Goal: Navigation & Orientation: Find specific page/section

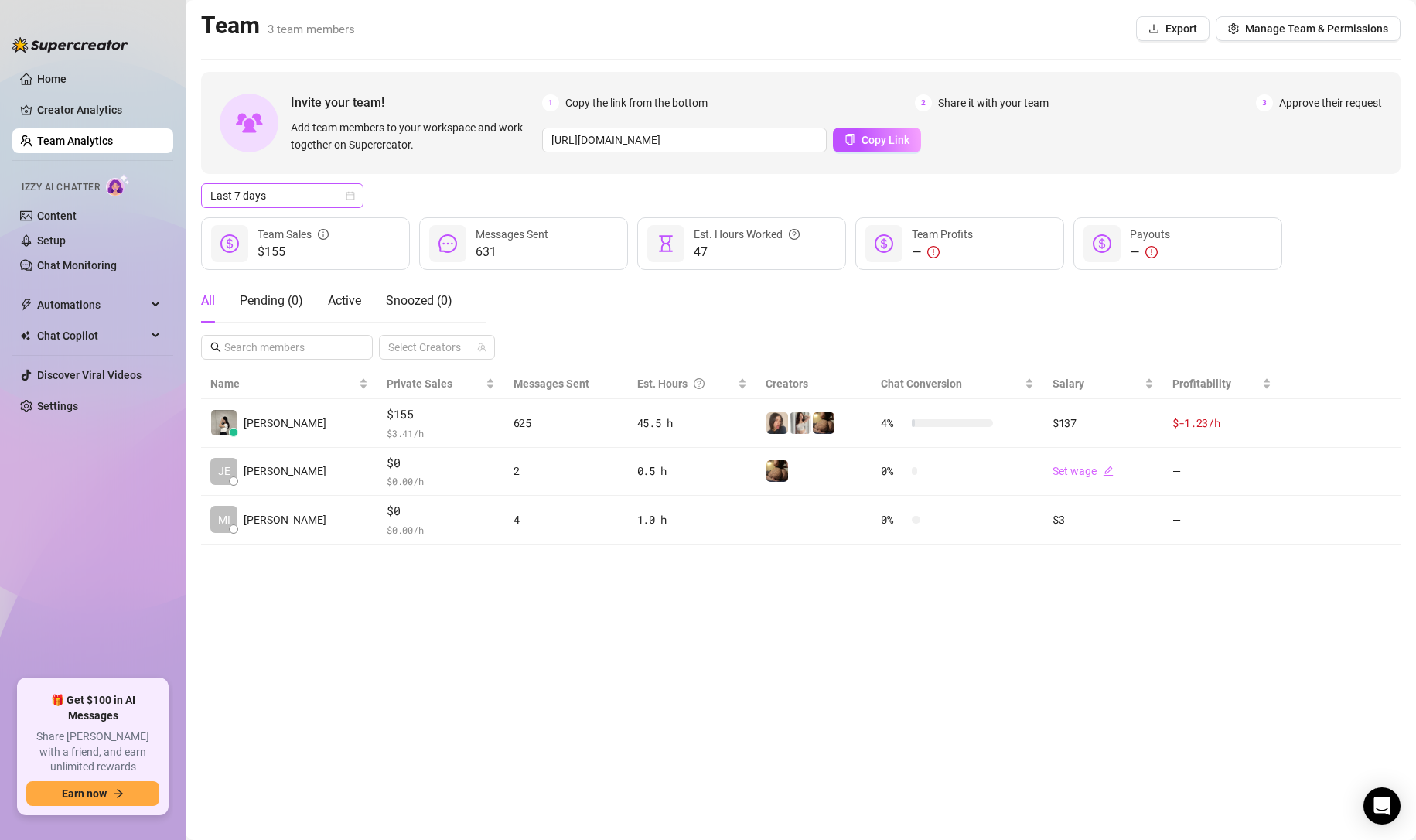
click at [321, 192] on span "Last 7 days" at bounding box center [282, 196] width 144 height 23
click at [313, 224] on div "Last 24 hours" at bounding box center [282, 226] width 138 height 17
click at [322, 198] on span "Last 24 hours" at bounding box center [282, 196] width 144 height 23
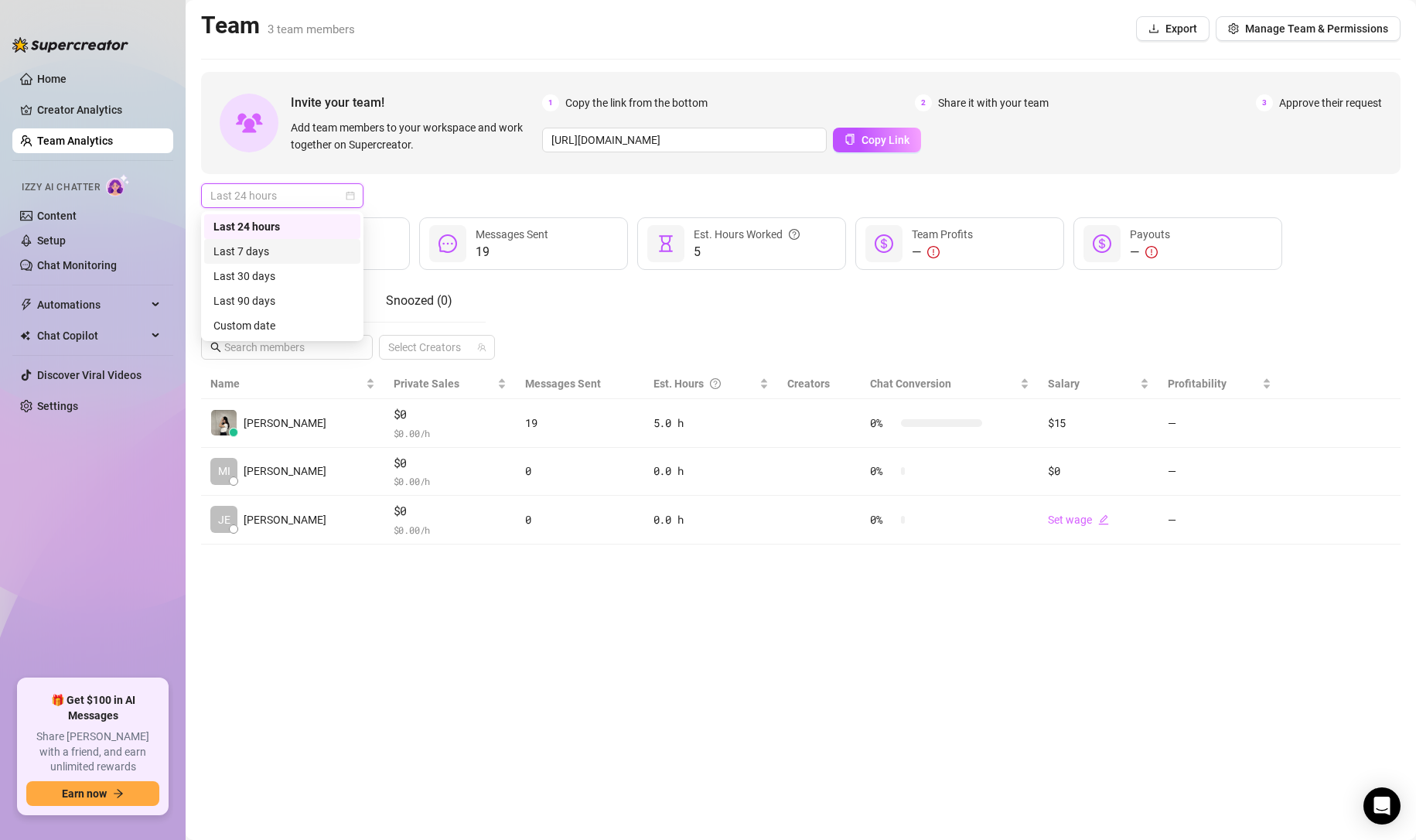
click at [307, 242] on div "Last 7 days" at bounding box center [281, 251] width 156 height 24
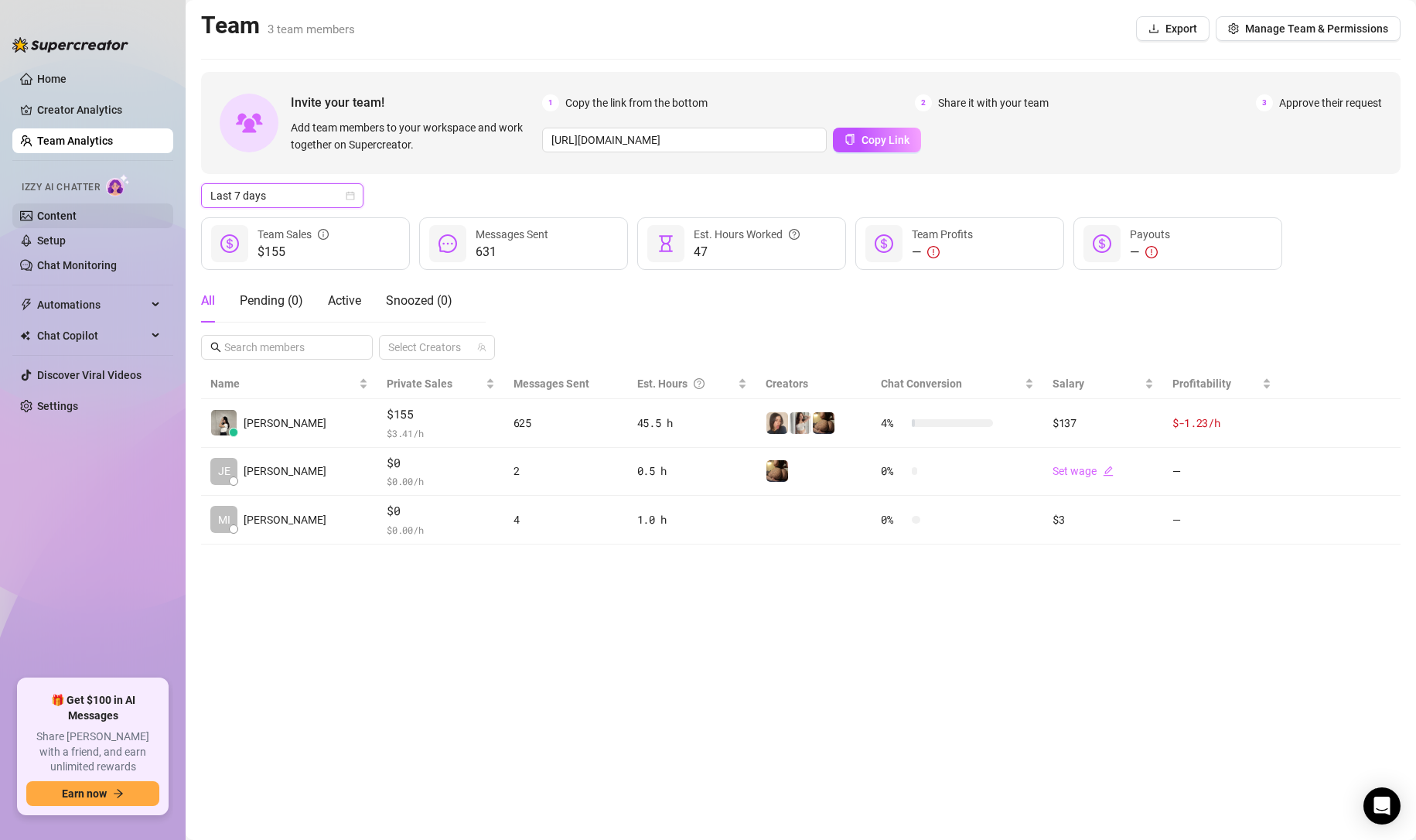
click at [77, 210] on link "Content" at bounding box center [57, 215] width 39 height 12
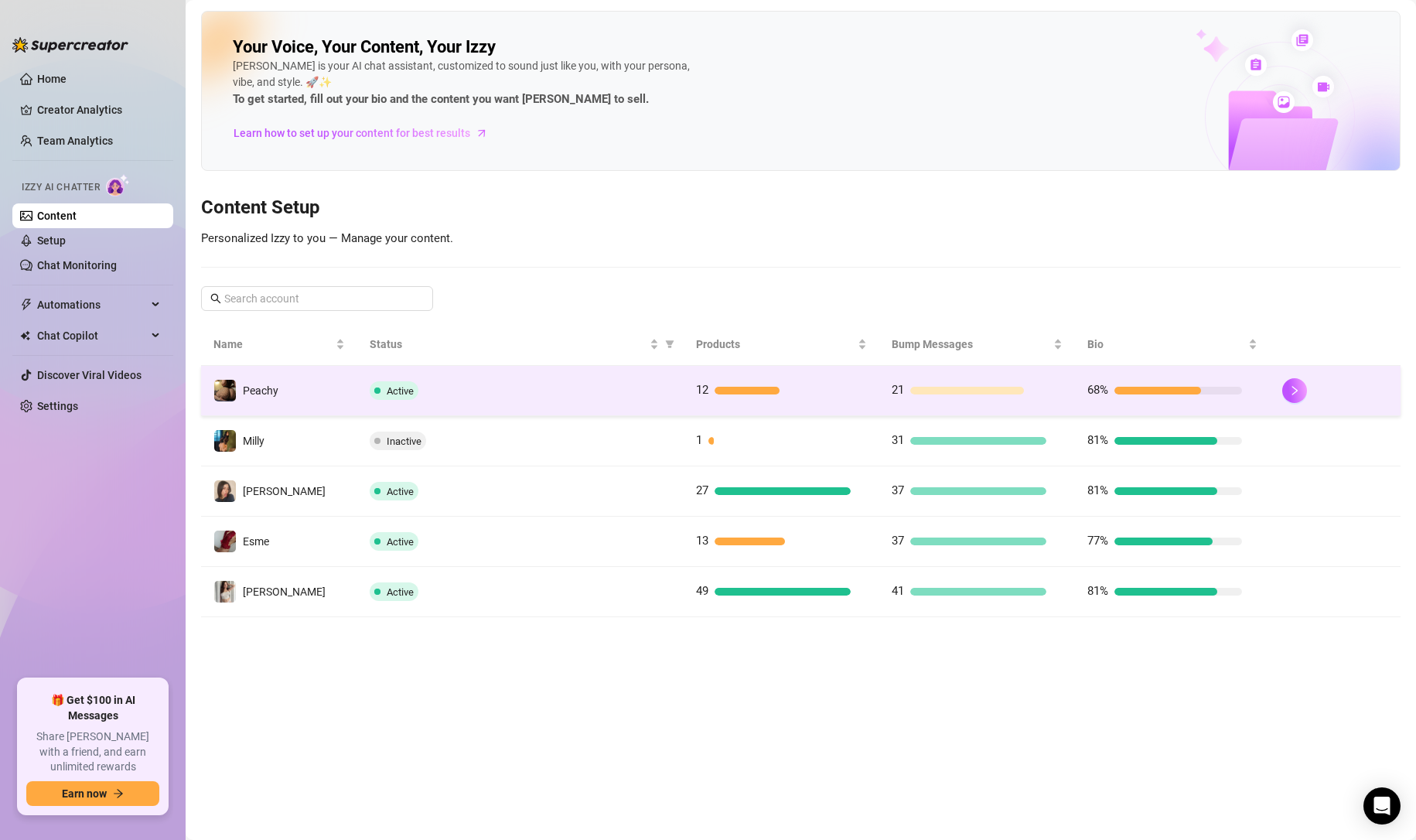
click at [456, 388] on div "Active" at bounding box center [520, 390] width 301 height 19
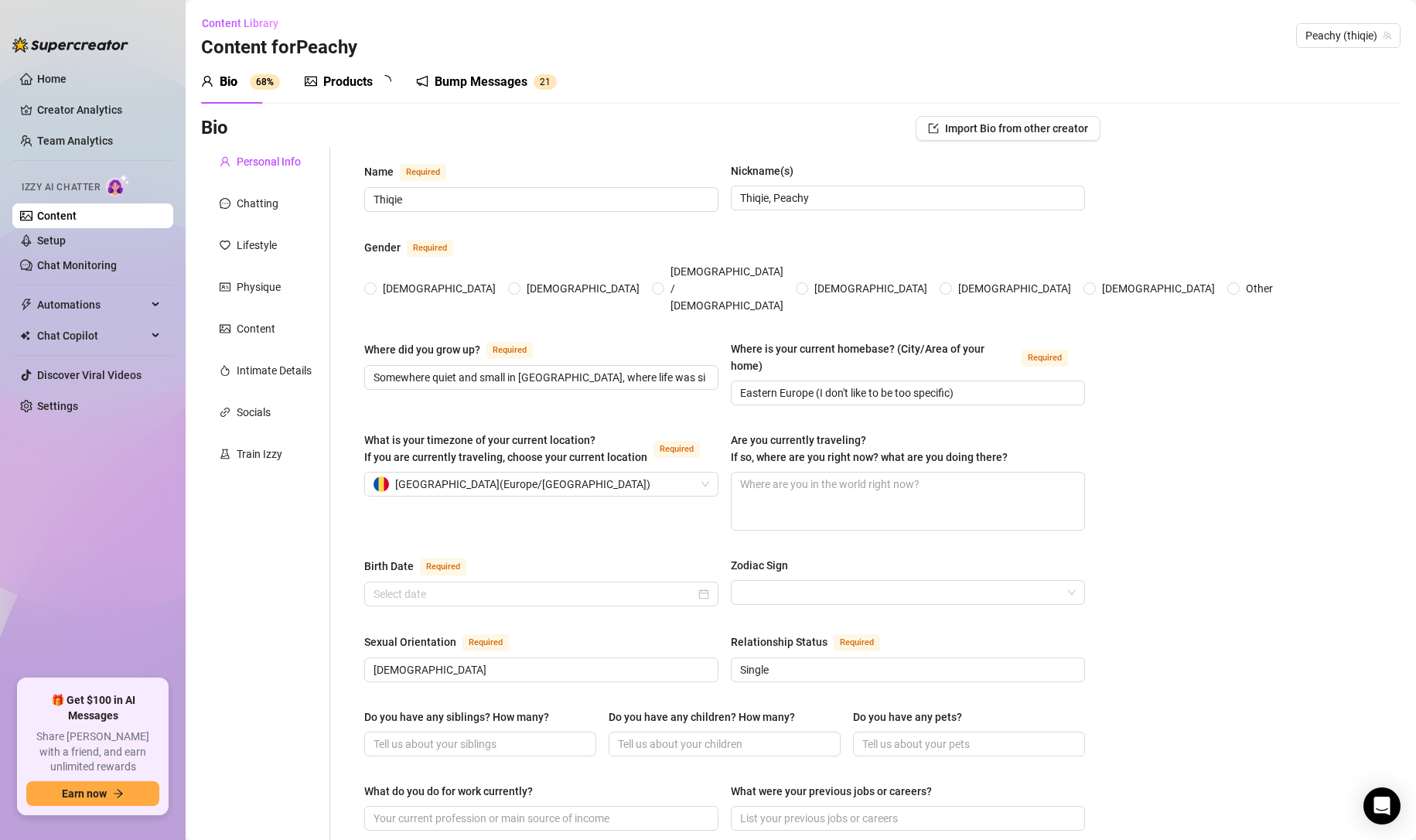
radio input "true"
type input "[DATE]"
click at [66, 245] on link "Setup" at bounding box center [51, 240] width 29 height 12
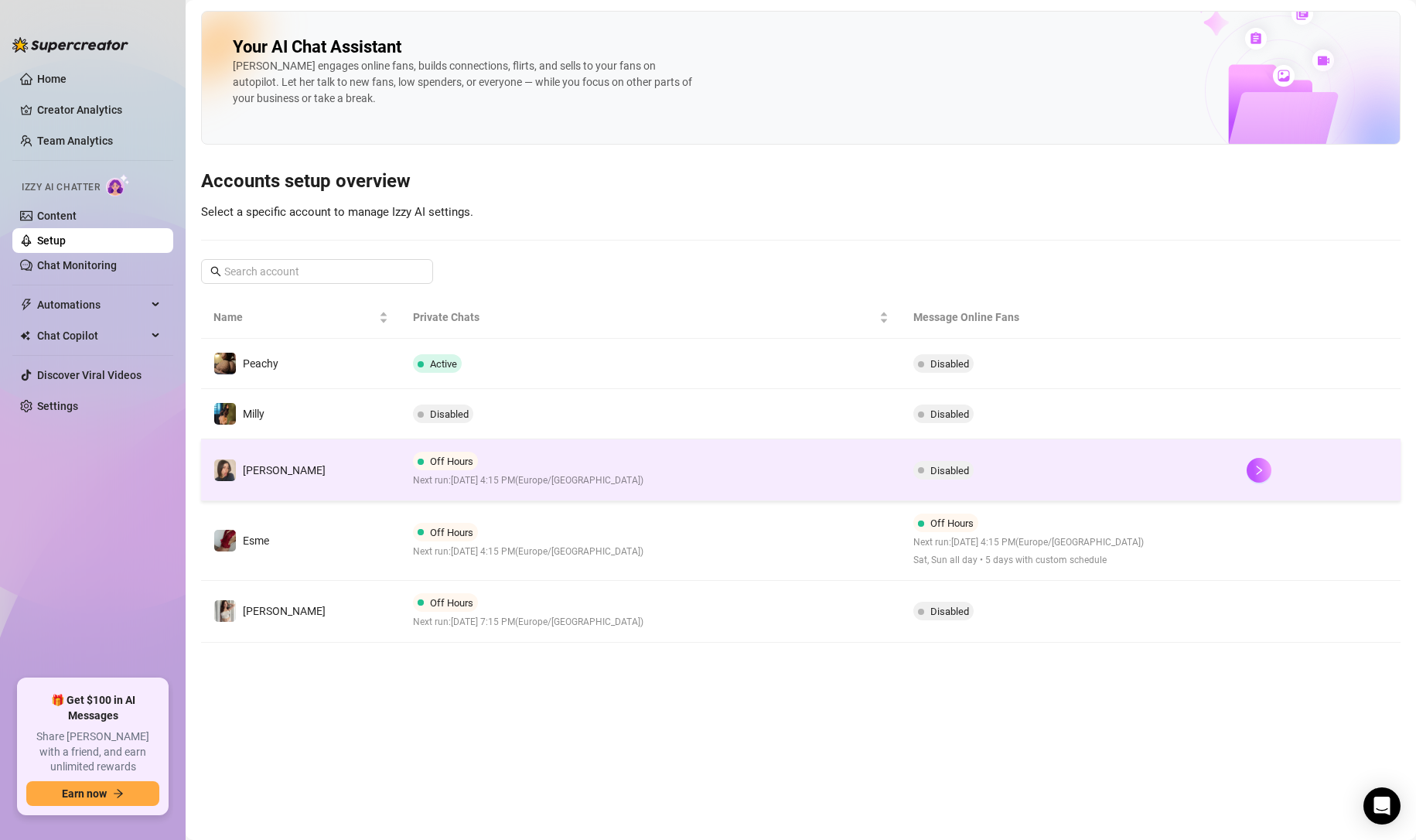
click at [596, 468] on div "Off Hours Next run: [DATE] 4:15 PM ( [GEOGRAPHIC_DATA]/[GEOGRAPHIC_DATA] )" at bounding box center [528, 470] width 231 height 37
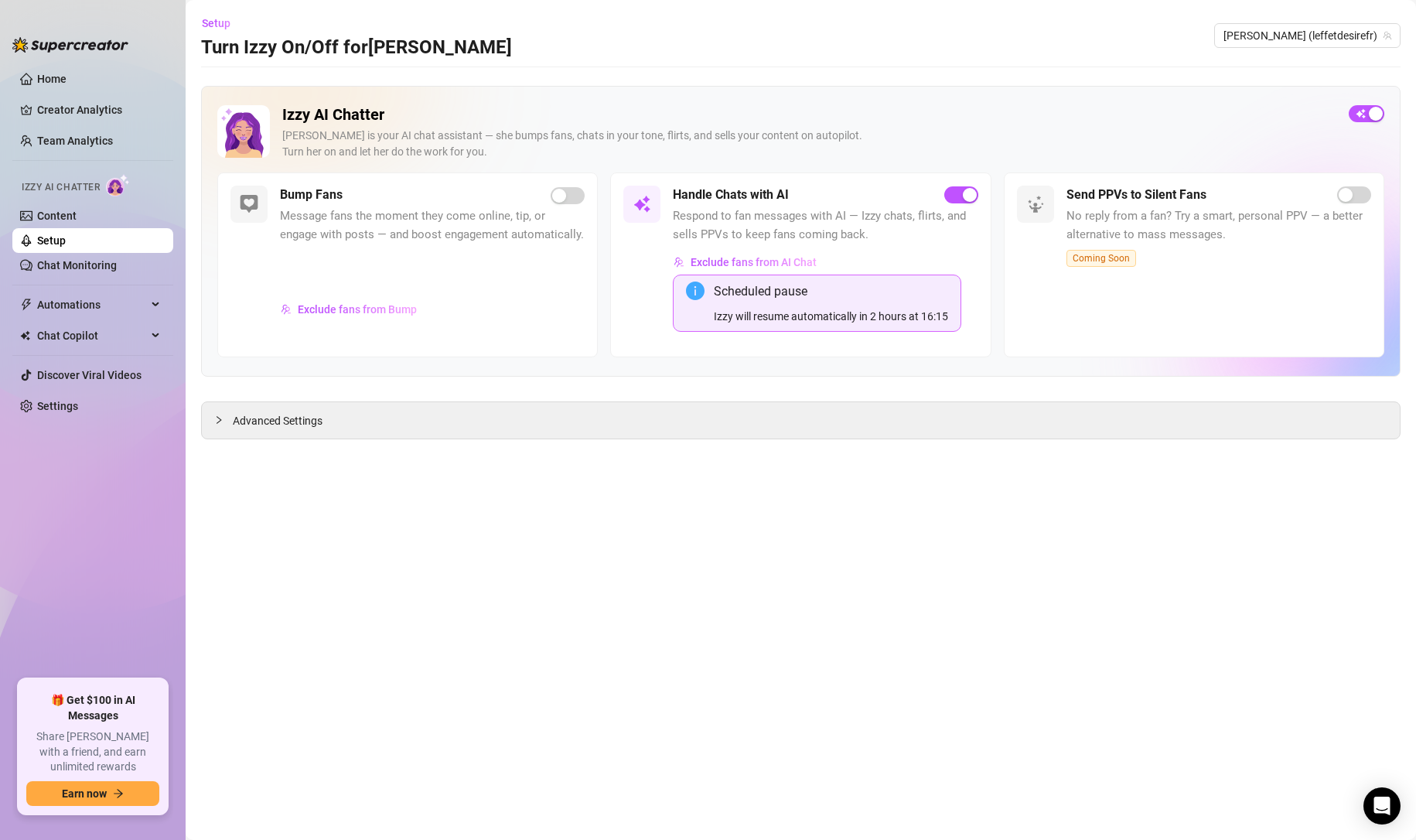
click at [56, 240] on link "Setup" at bounding box center [51, 240] width 29 height 12
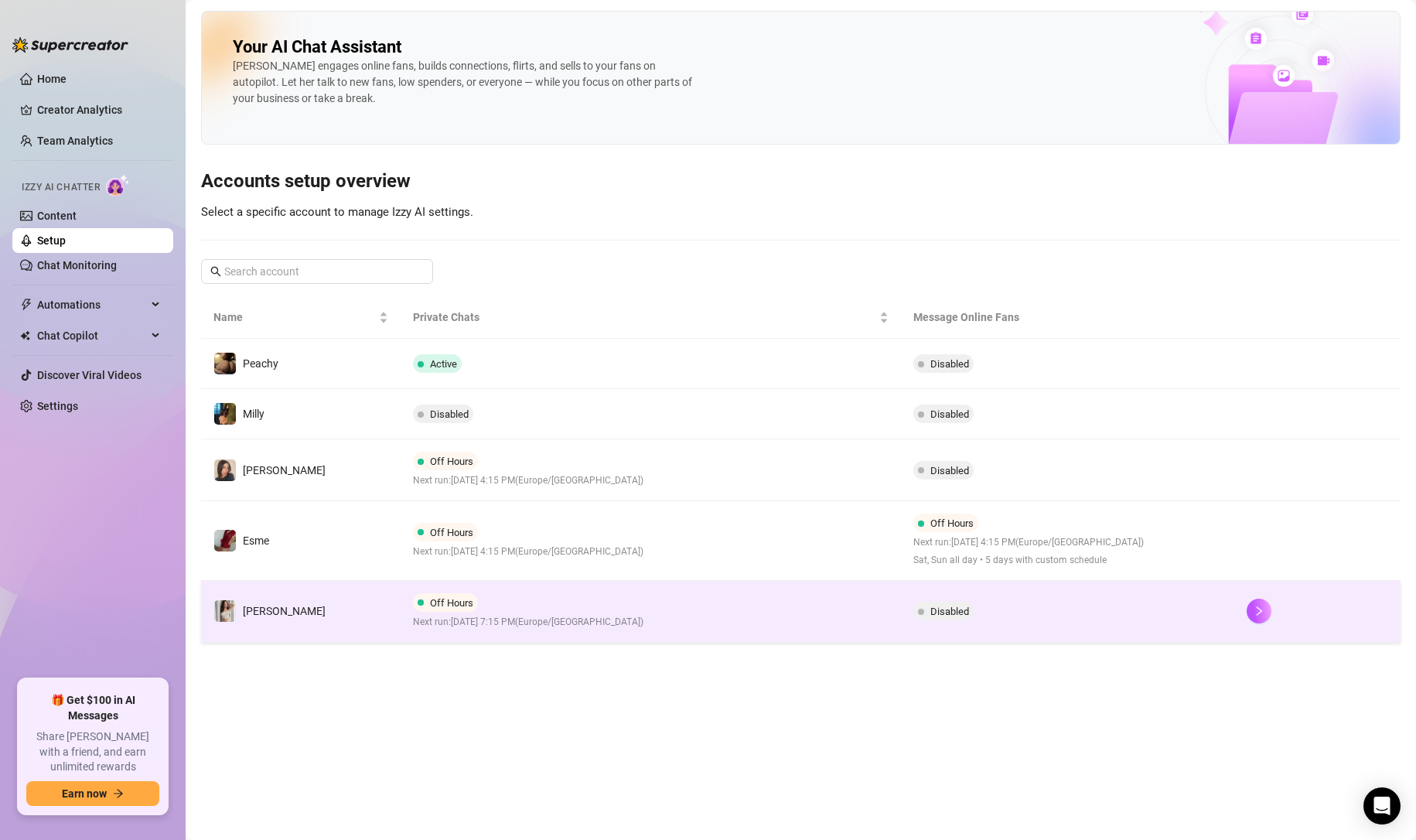
click at [751, 611] on td "Off Hours Next run: [DATE] 7:15 PM ( [GEOGRAPHIC_DATA]/[GEOGRAPHIC_DATA] )" at bounding box center [650, 612] width 499 height 62
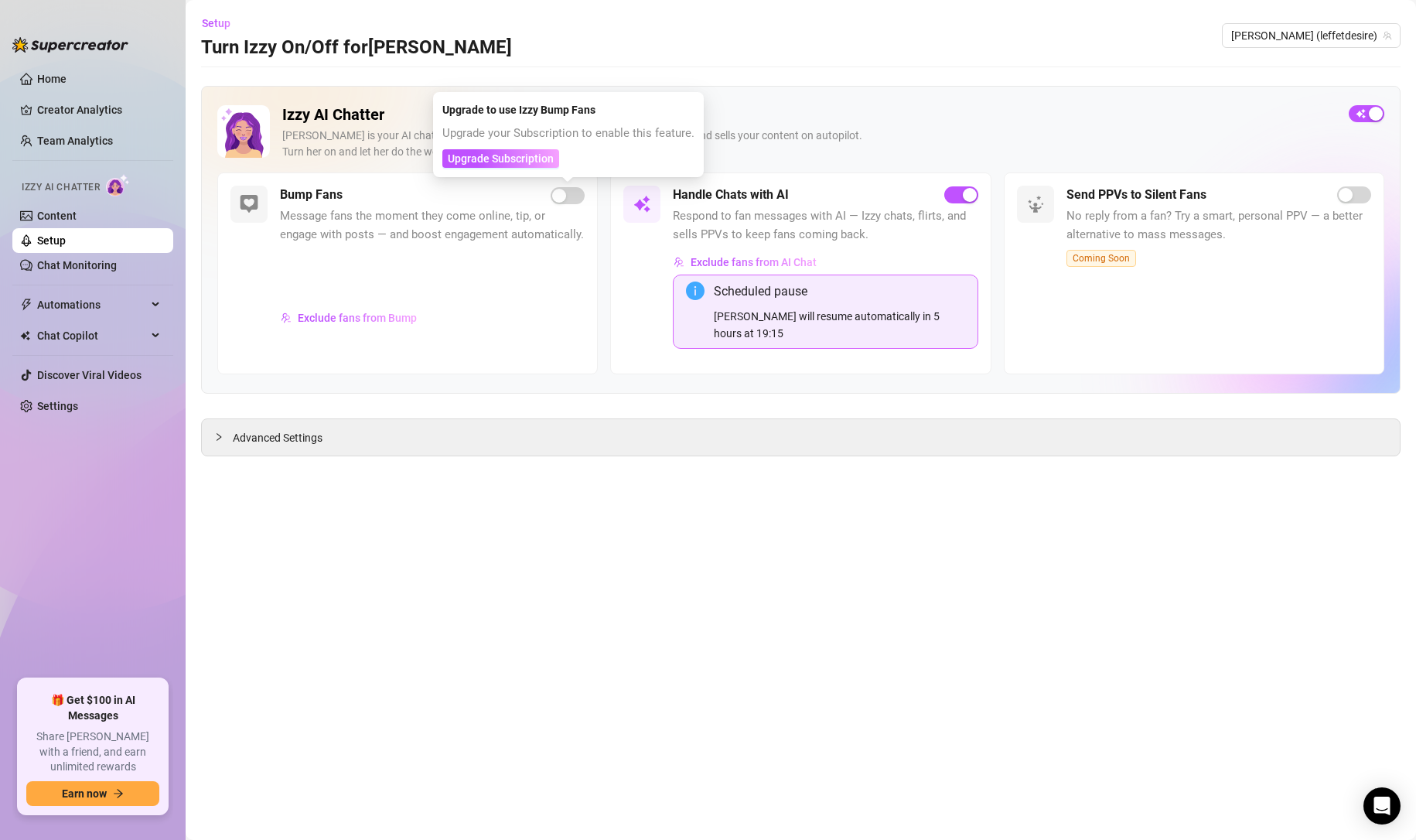
click at [513, 230] on span "Message fans the moment they come online, tip, or engage with posts — and boost…" at bounding box center [432, 225] width 305 height 37
click at [66, 234] on link "Setup" at bounding box center [51, 240] width 29 height 12
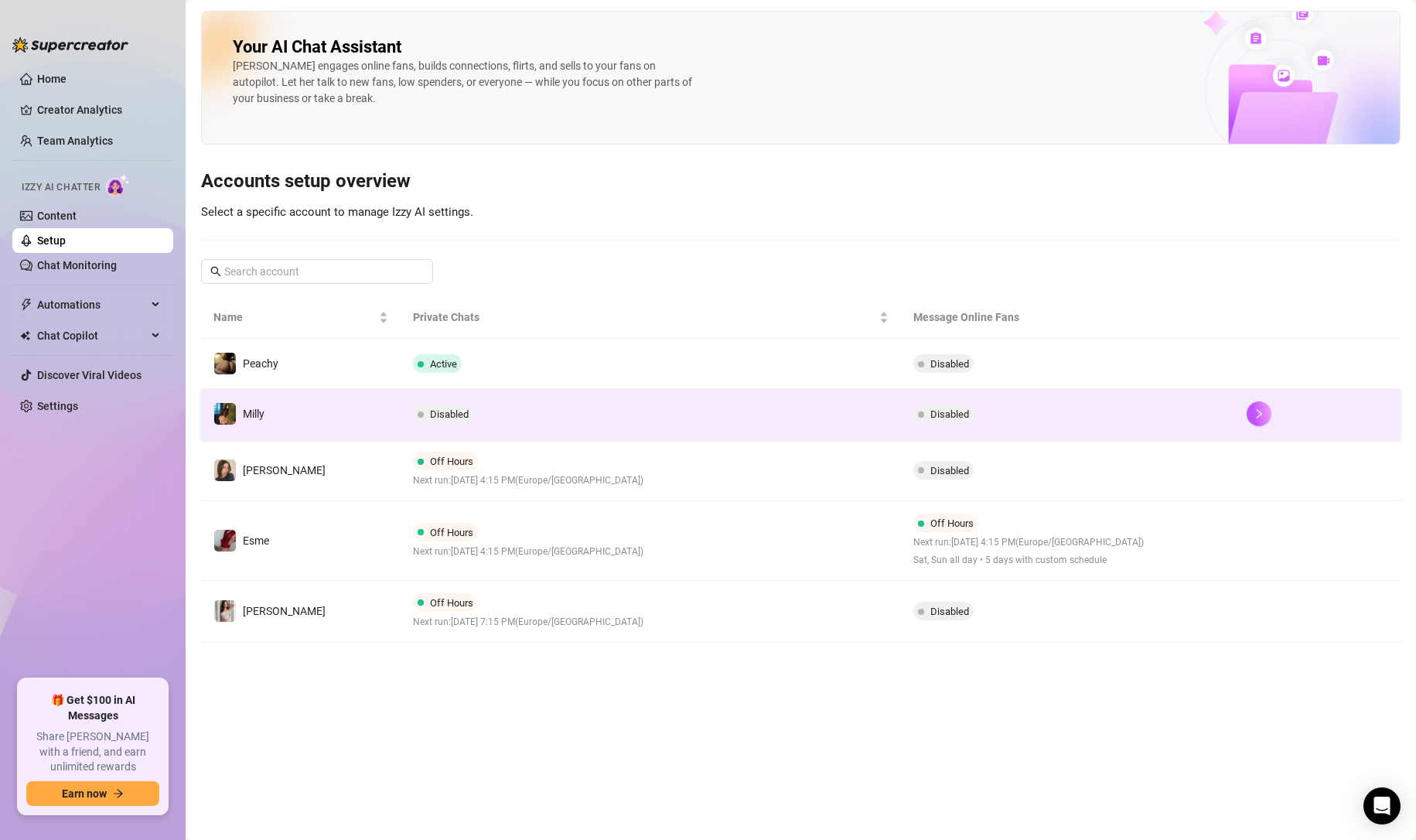
click at [357, 409] on td "Milly" at bounding box center [300, 414] width 200 height 51
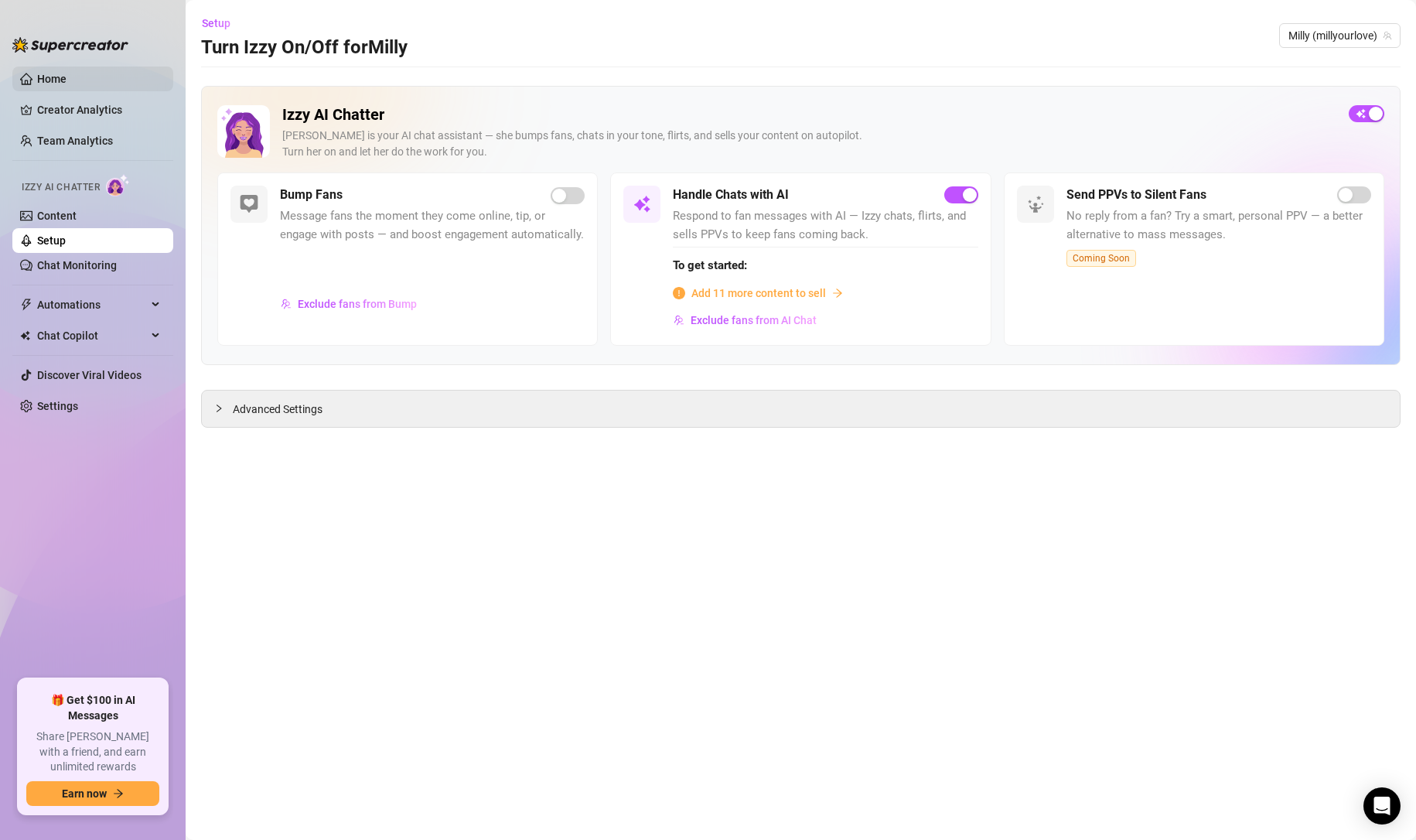
drag, startPoint x: 92, startPoint y: 86, endPoint x: 63, endPoint y: 72, distance: 32.2
click at [67, 85] on link "Home" at bounding box center [52, 78] width 29 height 12
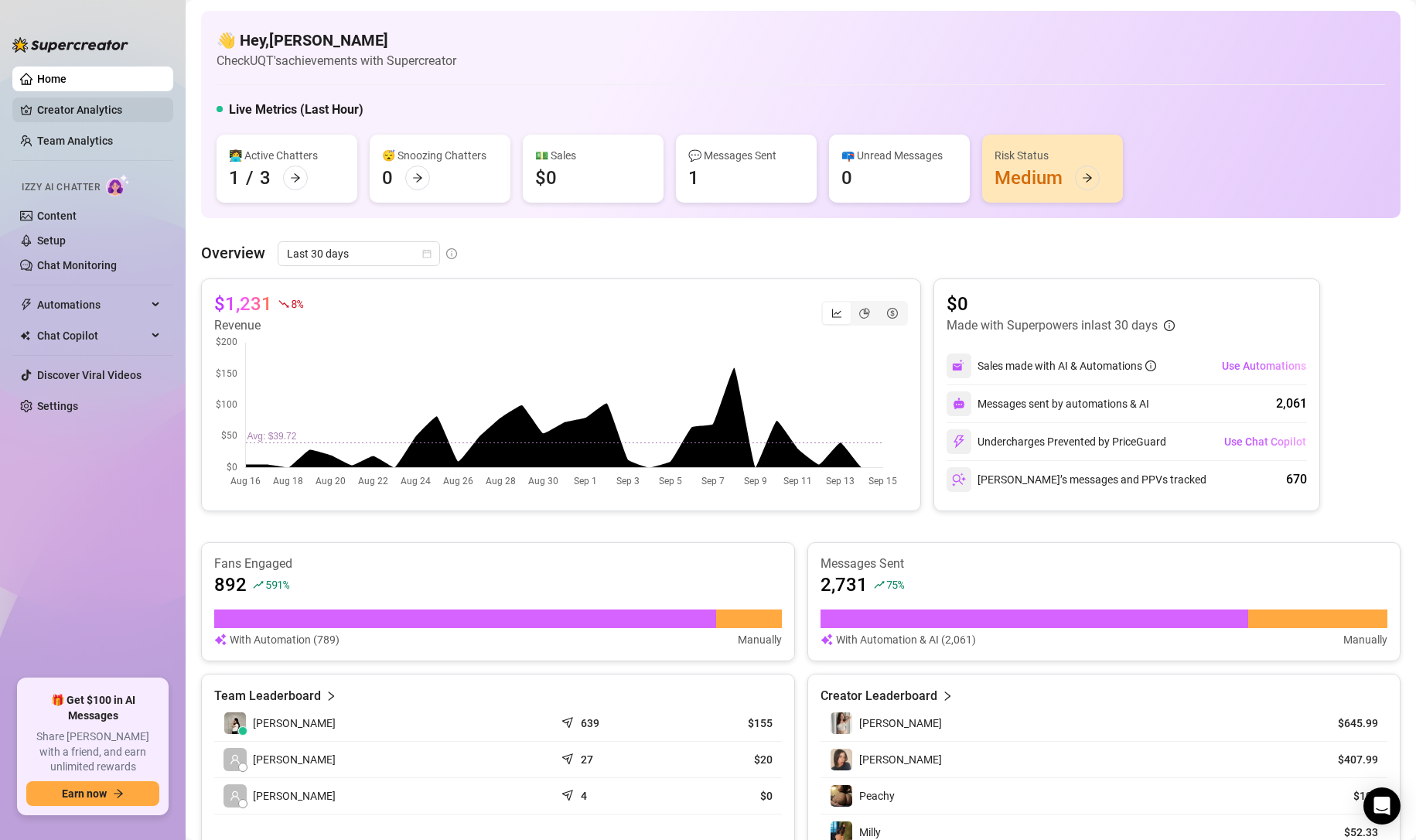
click at [79, 110] on link "Creator Analytics" at bounding box center [100, 109] width 124 height 24
